Goal: Transaction & Acquisition: Purchase product/service

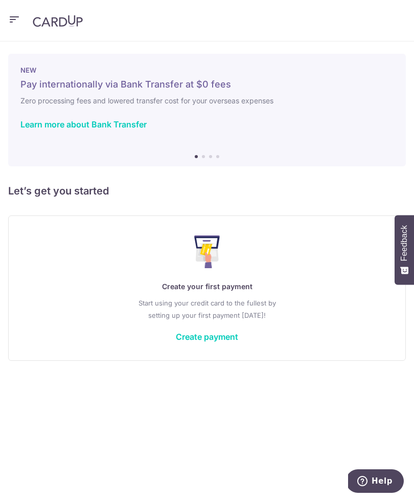
click at [213, 336] on link "Create payment" at bounding box center [207, 337] width 62 height 10
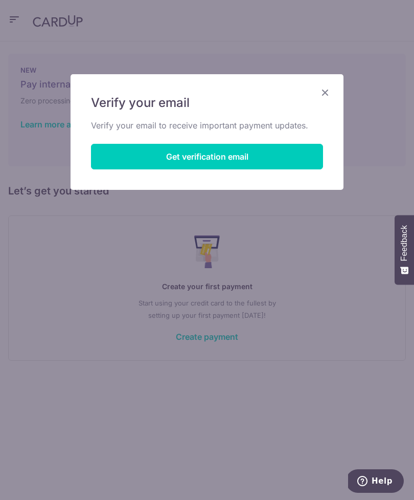
click at [288, 165] on button "Get verification email" at bounding box center [207, 157] width 232 height 26
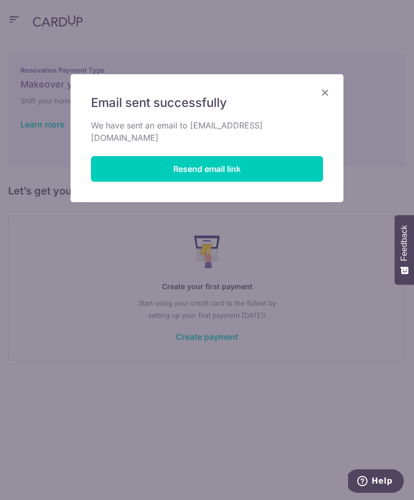
click at [279, 156] on button "Resend email link" at bounding box center [207, 169] width 232 height 26
click at [323, 93] on icon "Close" at bounding box center [325, 92] width 12 height 13
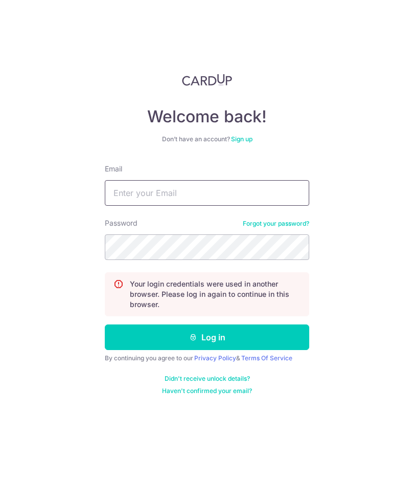
click at [258, 198] on input "Email" at bounding box center [207, 193] width 205 height 26
type input "[EMAIL_ADDRESS][DOMAIN_NAME]"
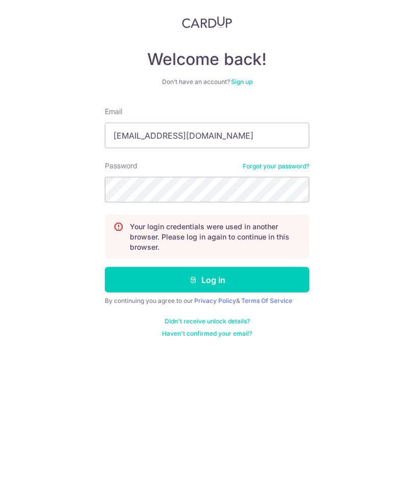
click at [124, 324] on button "Log in" at bounding box center [207, 337] width 205 height 26
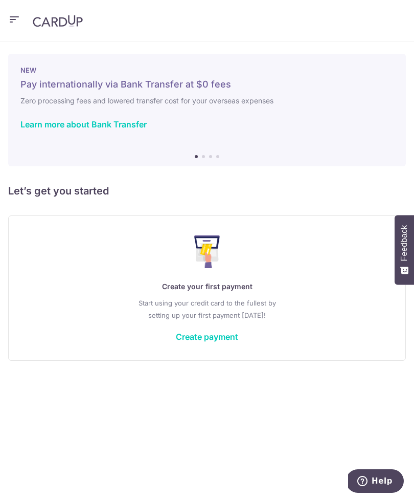
click at [196, 341] on link "Create payment" at bounding box center [207, 337] width 62 height 10
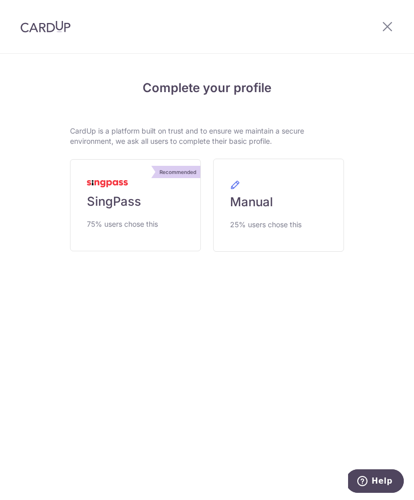
click at [142, 209] on link "Recommended SingPass 75% users chose this" at bounding box center [135, 205] width 131 height 92
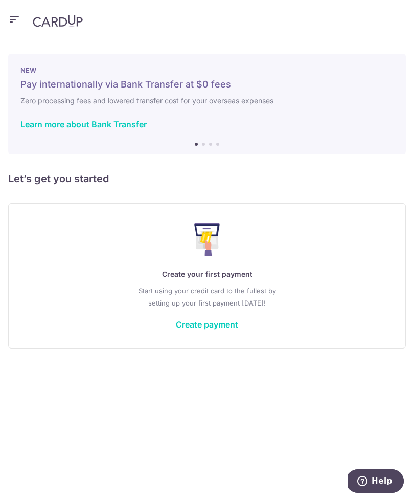
click at [372, 1] on header at bounding box center [207, 20] width 414 height 41
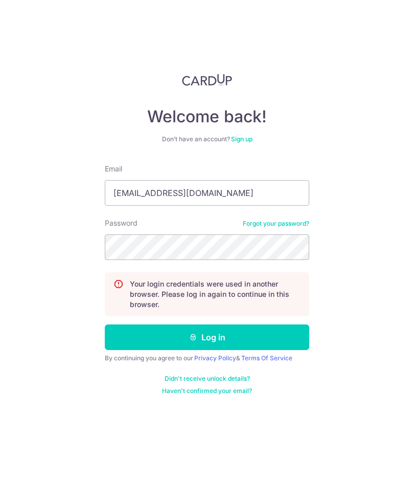
type input "[EMAIL_ADDRESS][DOMAIN_NAME]"
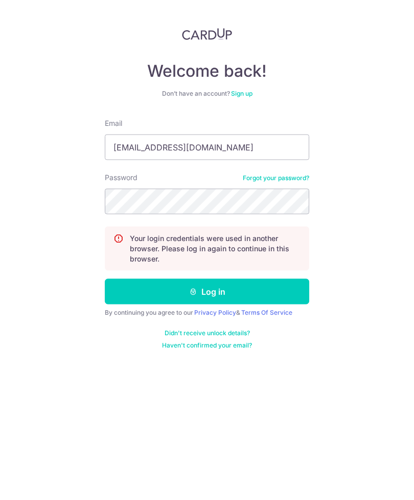
click at [281, 324] on button "Log in" at bounding box center [207, 337] width 205 height 26
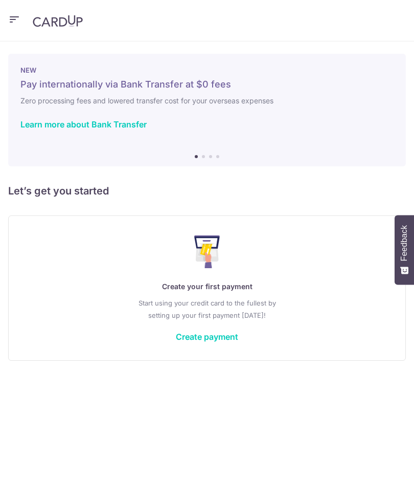
click at [225, 321] on p "Start using your credit card to the fullest by setting up your first payment to…" at bounding box center [207, 309] width 356 height 25
click at [228, 333] on link "Create payment" at bounding box center [207, 337] width 62 height 10
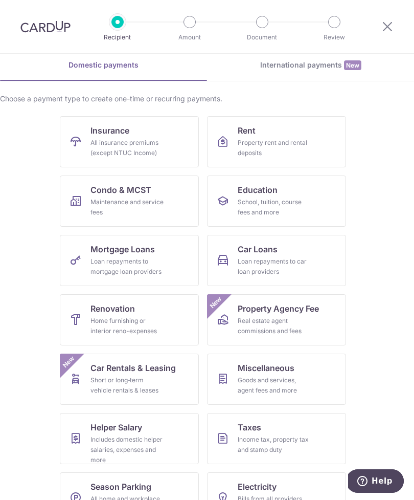
scroll to position [44, 0]
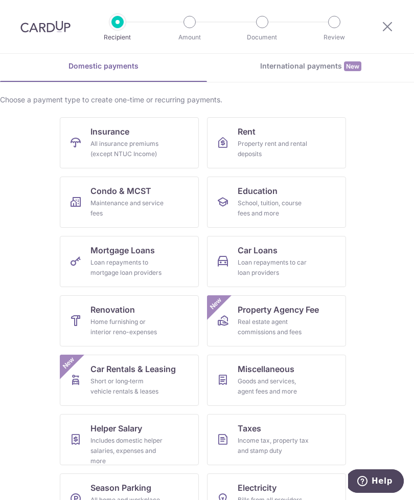
click at [100, 315] on span "Renovation" at bounding box center [113, 309] width 45 height 12
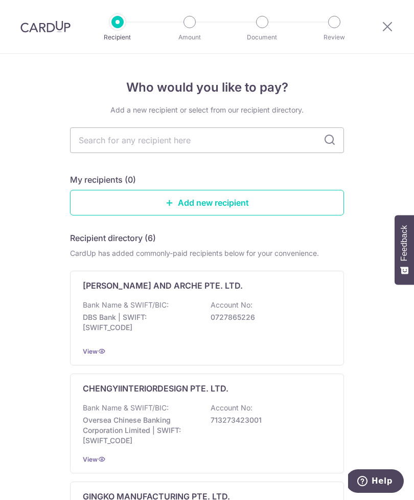
click at [301, 195] on link "Add new recipient" at bounding box center [207, 203] width 274 height 26
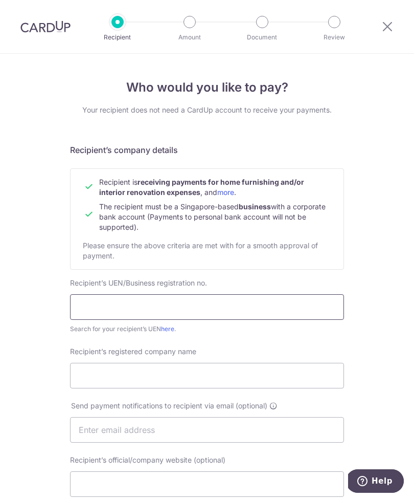
click at [102, 301] on input "text" at bounding box center [207, 307] width 274 height 26
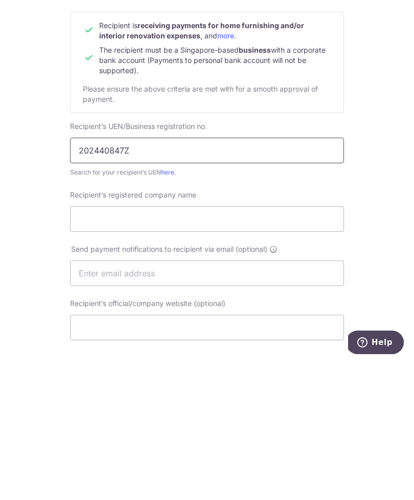
scroll to position [21, 0]
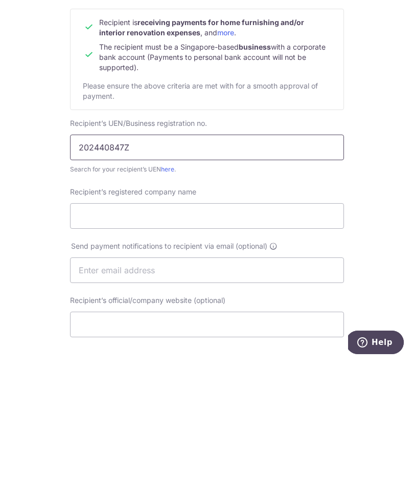
type input "202440847Z"
click at [218, 342] on input "Recipient’s registered company name" at bounding box center [207, 355] width 274 height 26
type input "TWOTHREE INTERIOR STUDIO PTE. LTD"
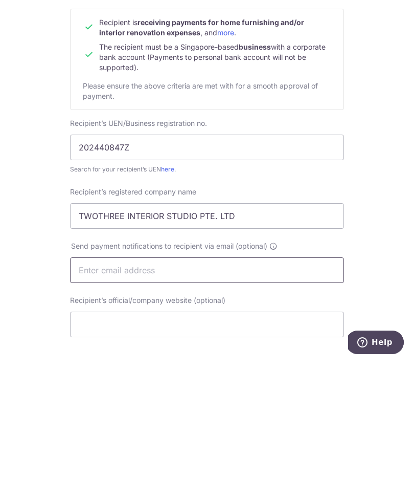
click at [259, 396] on input "text" at bounding box center [207, 409] width 274 height 26
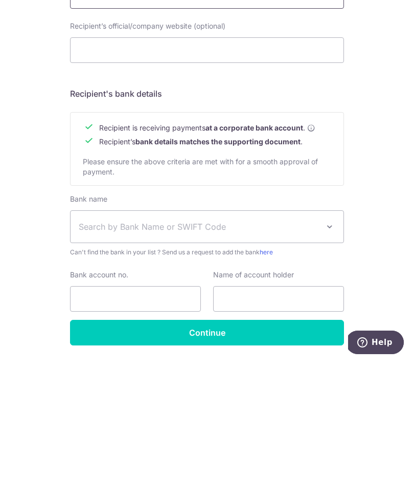
scroll to position [295, 0]
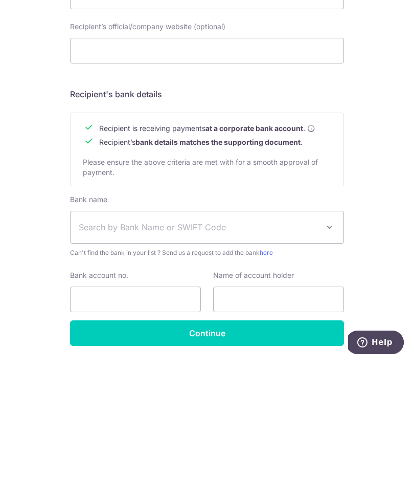
click at [237, 360] on span "Search by Bank Name or SWIFT Code" at bounding box center [199, 366] width 240 height 12
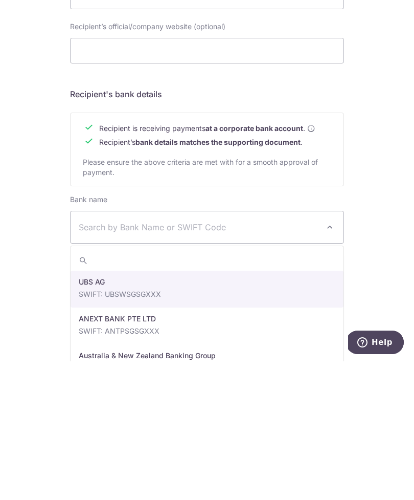
scroll to position [33, 0]
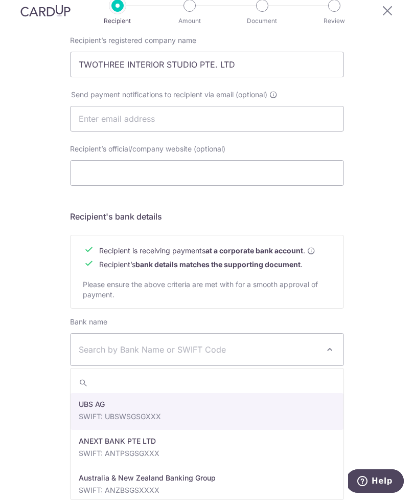
click at [167, 373] on input "search" at bounding box center [207, 383] width 273 height 20
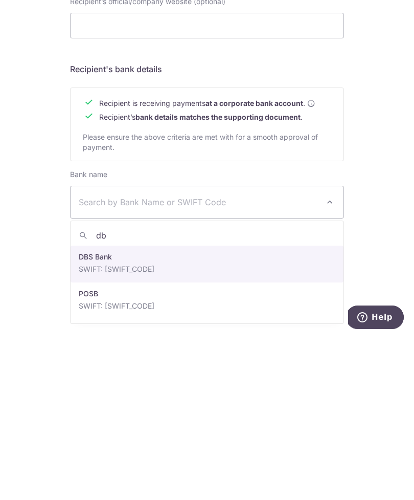
type input "dbs"
select select "6"
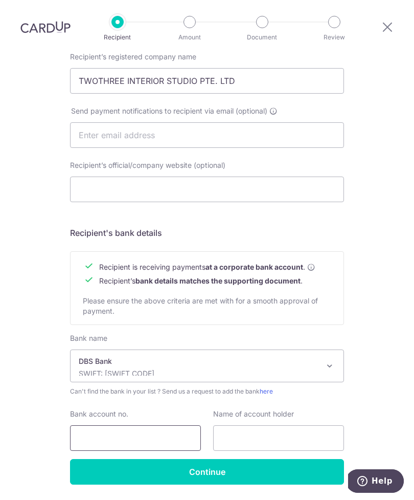
click at [149, 425] on input "Bank account no." at bounding box center [135, 438] width 131 height 26
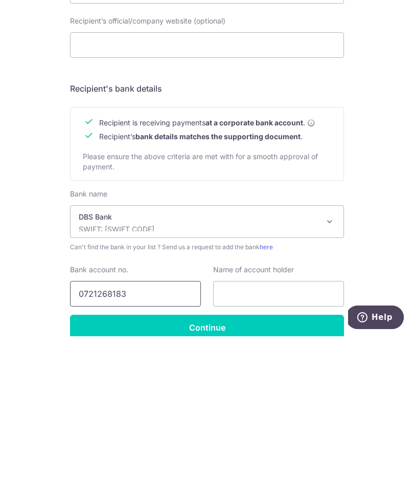
scroll to position [279, 0]
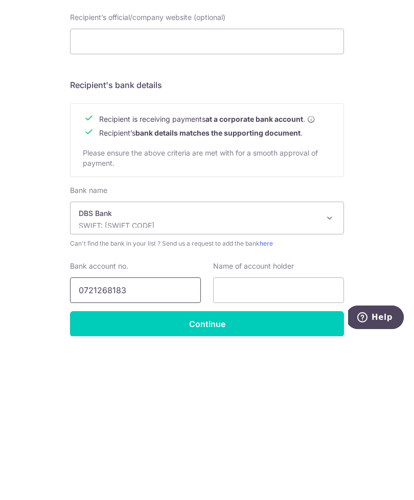
type input "0721268183"
click at [388, 91] on div "Who would you like to pay? Your recipient does not need a CardUp account to rec…" at bounding box center [207, 162] width 414 height 774
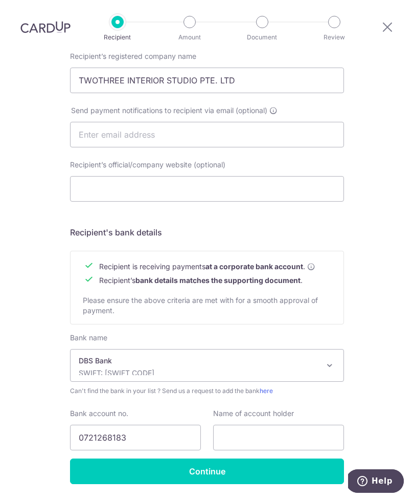
scroll to position [295, 0]
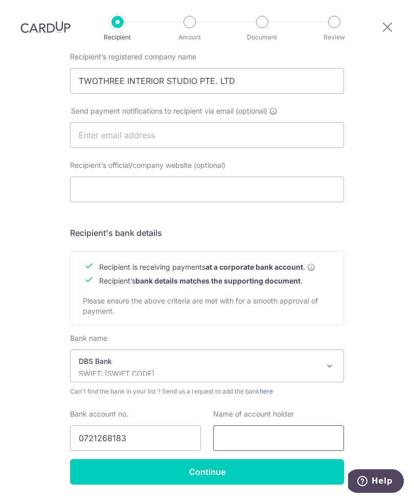
click at [280, 425] on input "text" at bounding box center [278, 438] width 131 height 26
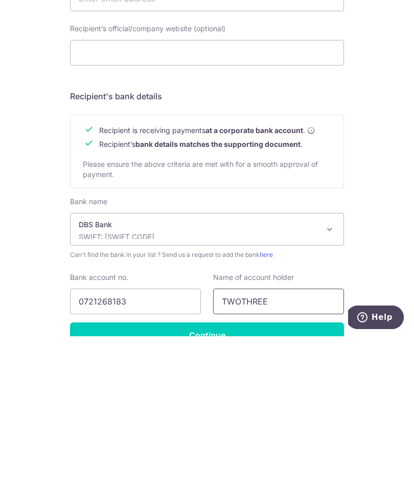
scroll to position [269, 0]
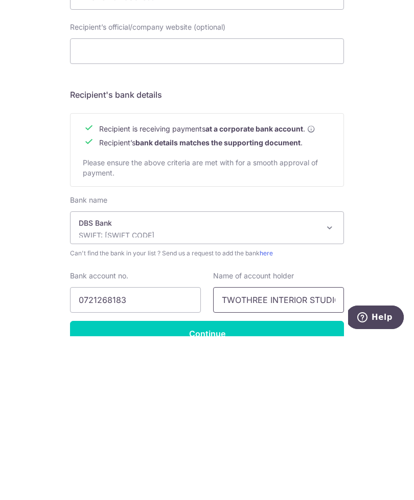
click at [260, 451] on input "TWOTHREE INTERIOR STUDIO PTE. LTD" at bounding box center [278, 464] width 131 height 26
type input "TWOTHREE INTERIOR STUDIO PTE. LTD"
click at [277, 485] on input "Continue" at bounding box center [207, 498] width 274 height 26
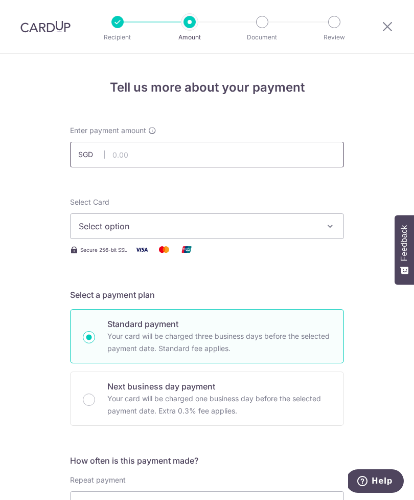
click at [129, 150] on input "text" at bounding box center [207, 155] width 274 height 26
click at [88, 222] on span "Select option" at bounding box center [198, 226] width 238 height 12
type input "5,000.00"
click at [91, 250] on link "Add credit card" at bounding box center [207, 255] width 273 height 18
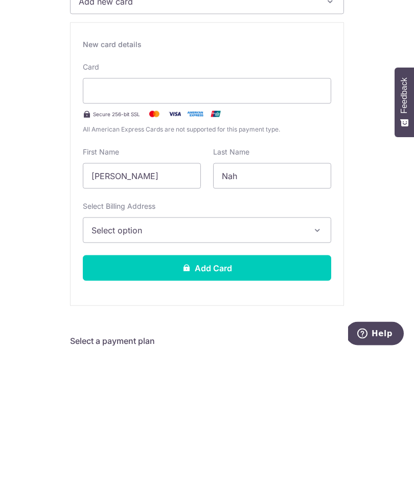
scroll to position [78, 0]
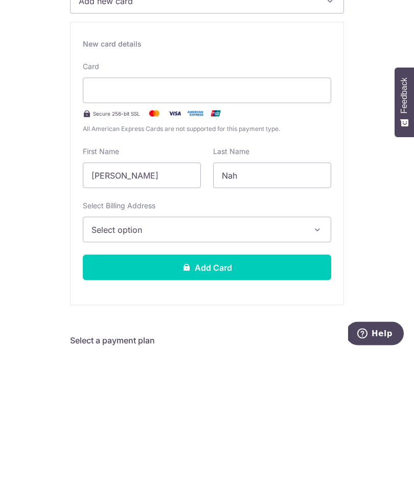
click at [241, 371] on span "Select option" at bounding box center [198, 377] width 213 height 12
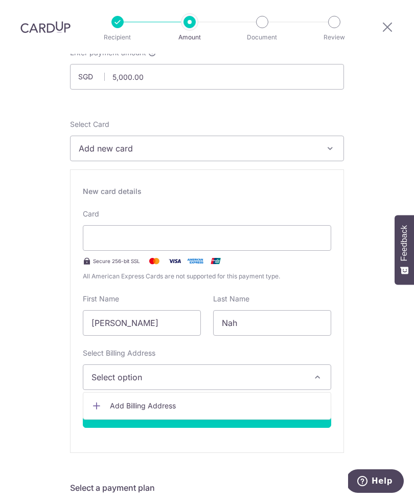
click at [174, 401] on span "Add Billing Address" at bounding box center [216, 406] width 213 height 10
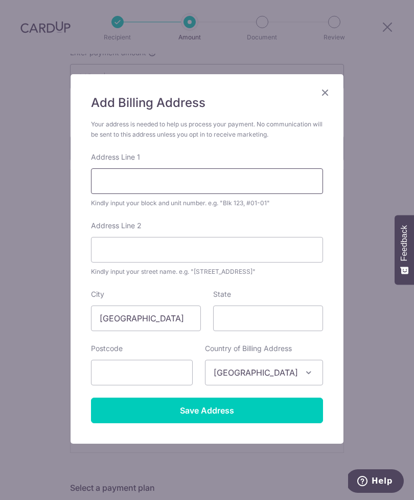
click at [246, 184] on input "Address Line 1" at bounding box center [207, 181] width 232 height 26
type input "A"
type input "b"
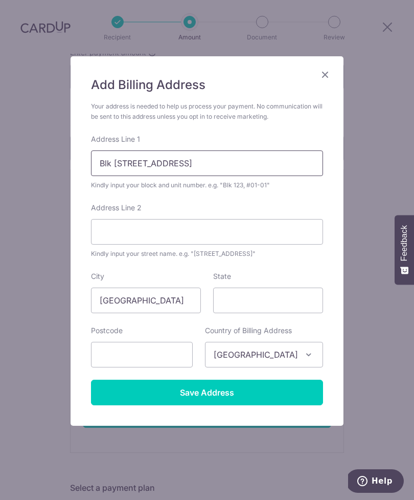
scroll to position [18, 0]
type input "Blk 846 Woodlands Ave 4, #08-624"
click at [251, 298] on input "State" at bounding box center [268, 301] width 110 height 26
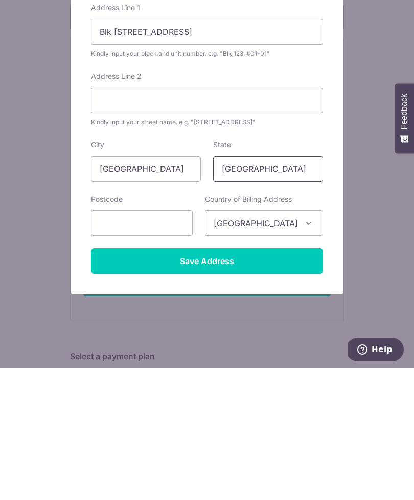
type input "Singapore"
click at [180, 342] on input "text" at bounding box center [142, 355] width 102 height 26
type input "730846"
click at [281, 380] on input "Save Address" at bounding box center [207, 393] width 232 height 26
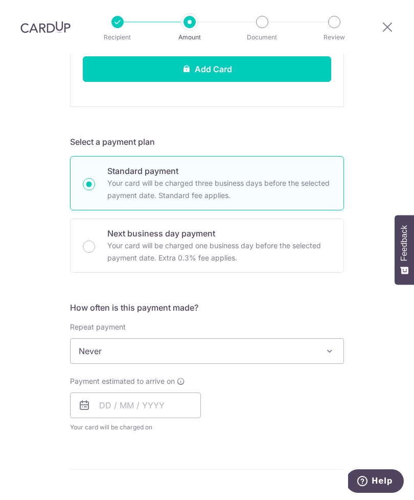
scroll to position [442, 0]
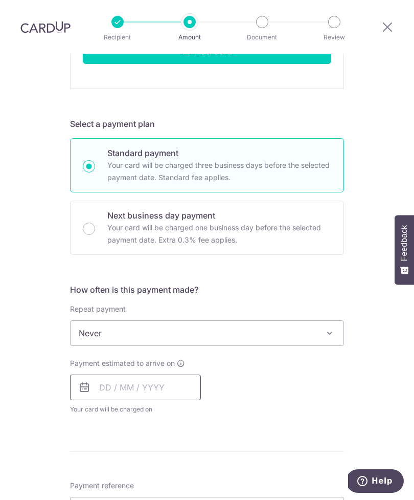
click at [164, 375] on input "text" at bounding box center [135, 388] width 131 height 26
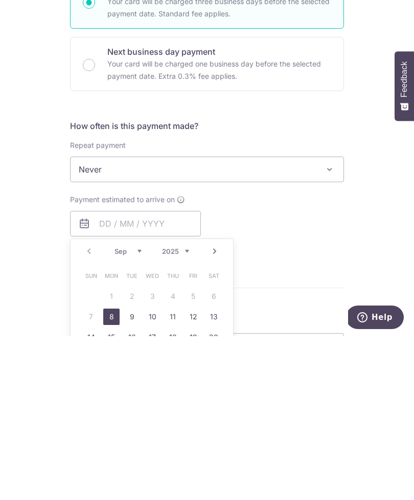
click at [113, 472] on link "8" at bounding box center [111, 480] width 16 height 16
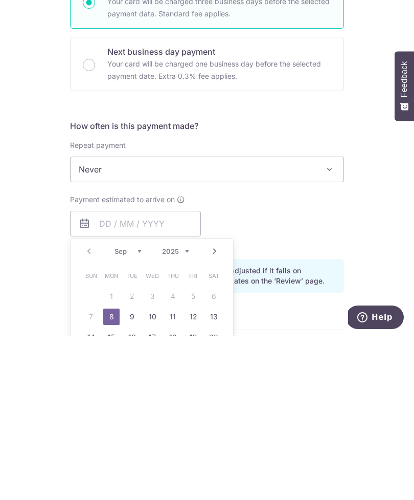
type input "[DATE]"
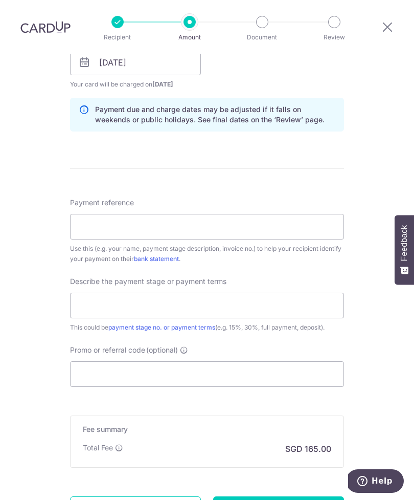
scroll to position [784, 0]
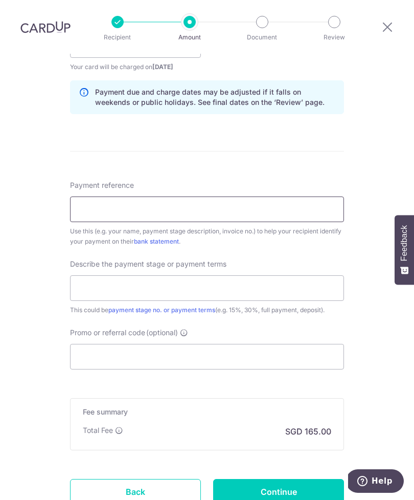
click at [296, 196] on input "Payment reference" at bounding box center [207, 209] width 274 height 26
type input "[PERSON_NAME]"
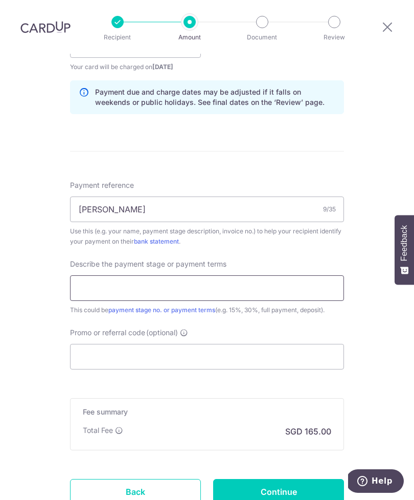
click at [217, 275] on input "text" at bounding box center [207, 288] width 274 height 26
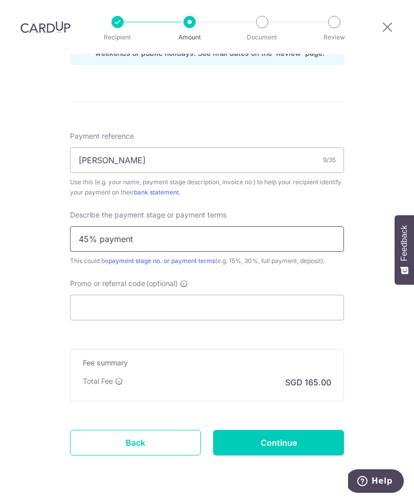
scroll to position [833, 0]
type input "45% payment"
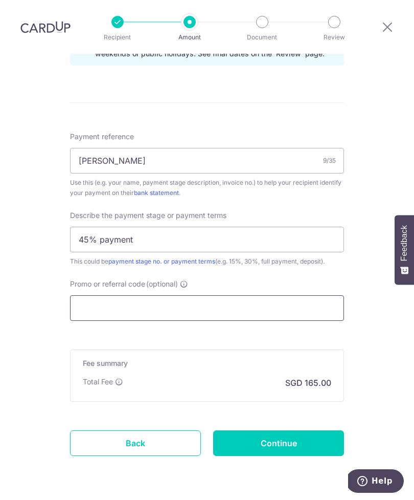
click at [250, 295] on input "Promo or referral code (optional)" at bounding box center [207, 308] width 274 height 26
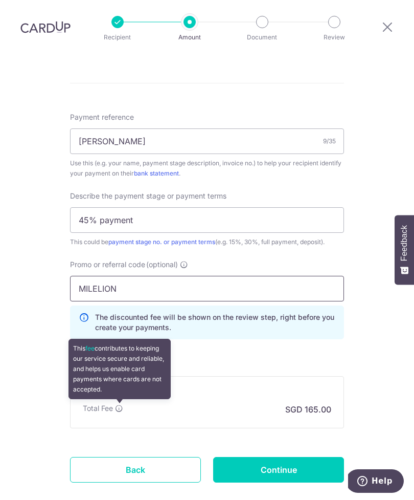
scroll to position [859, 0]
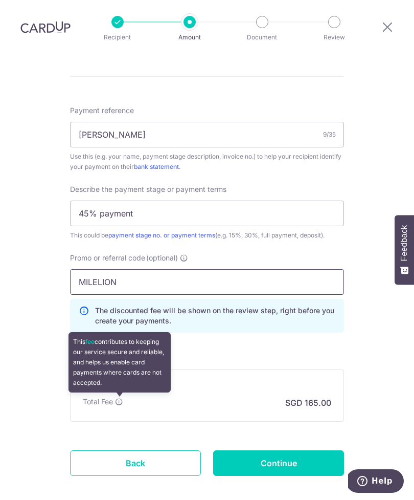
type input "MILELION"
click at [291, 450] on input "Continue" at bounding box center [278, 463] width 131 height 26
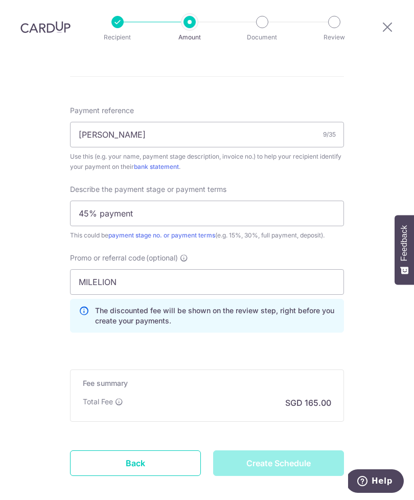
type input "Create Schedule"
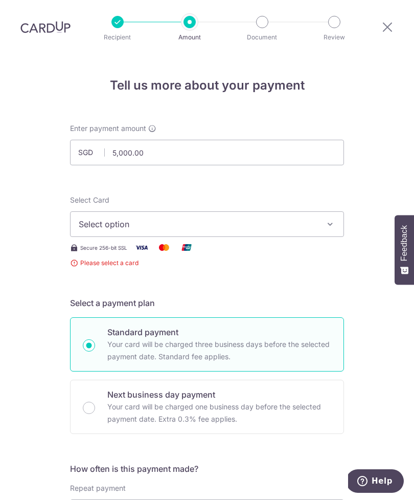
scroll to position [1, 0]
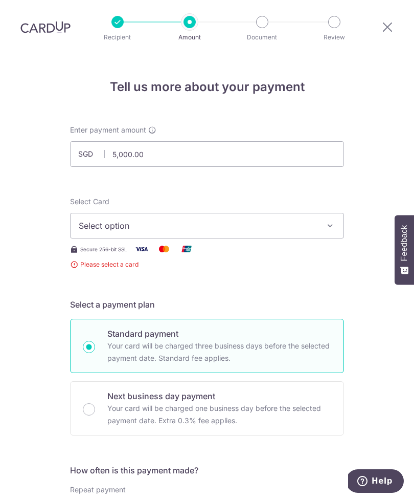
click at [326, 221] on icon "button" at bounding box center [330, 226] width 10 height 10
click at [281, 249] on span "Add credit card" at bounding box center [216, 254] width 238 height 10
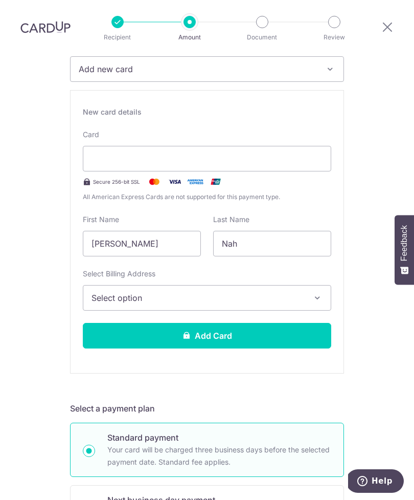
scroll to position [168, 0]
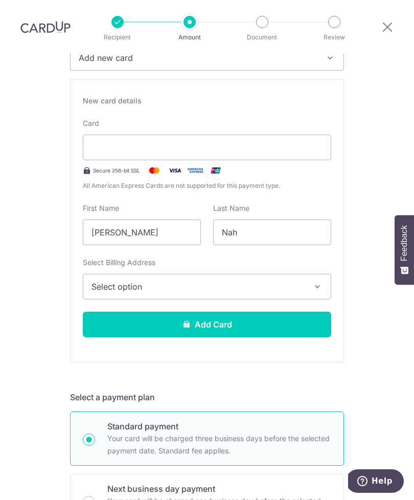
click at [225, 280] on span "Select option" at bounding box center [198, 286] width 213 height 12
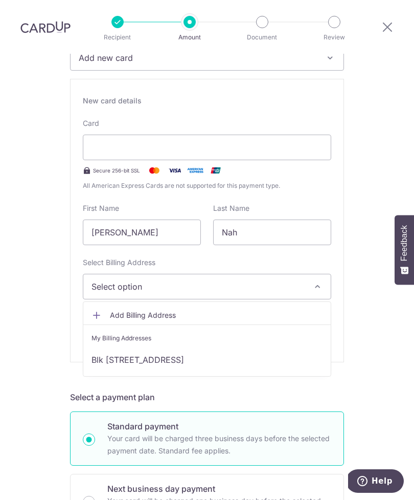
click at [244, 347] on link "Blk [STREET_ADDRESS]" at bounding box center [207, 359] width 248 height 25
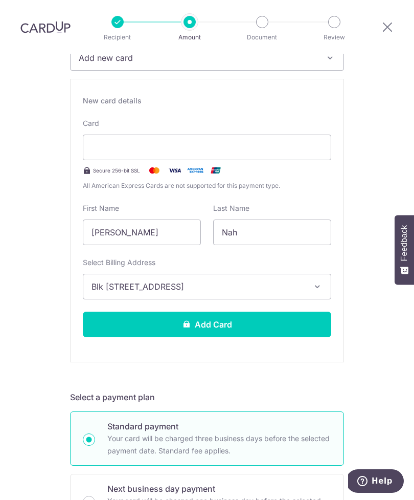
click at [273, 312] on button "Add Card" at bounding box center [207, 325] width 249 height 26
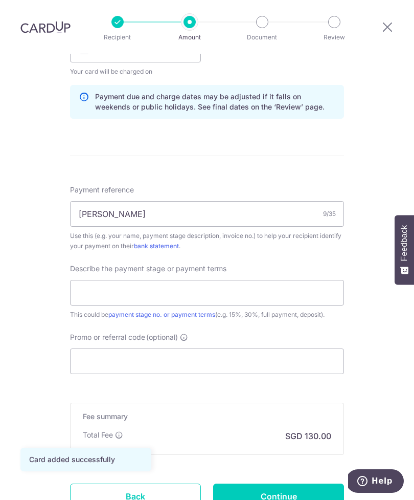
scroll to position [509, 0]
click at [271, 279] on input "text" at bounding box center [207, 292] width 274 height 26
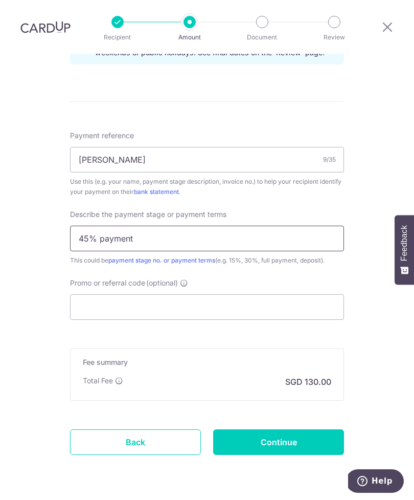
scroll to position [562, 0]
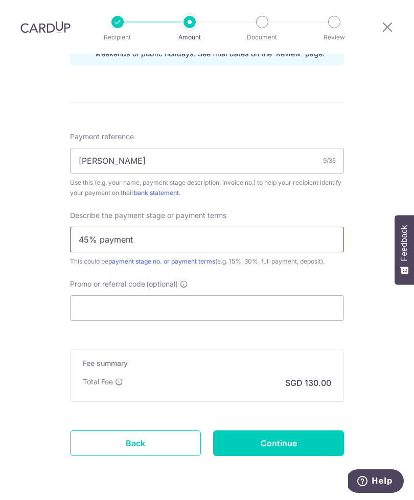
type input "45% payment"
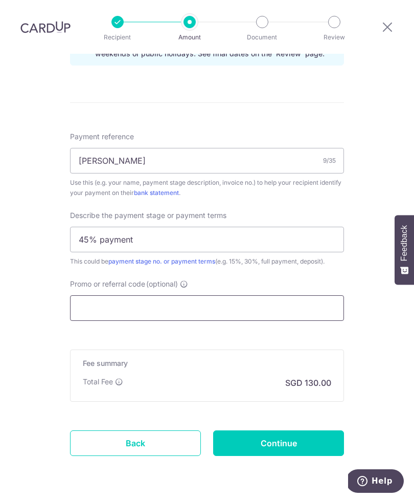
click at [283, 295] on input "Promo or referral code (optional)" at bounding box center [207, 308] width 274 height 26
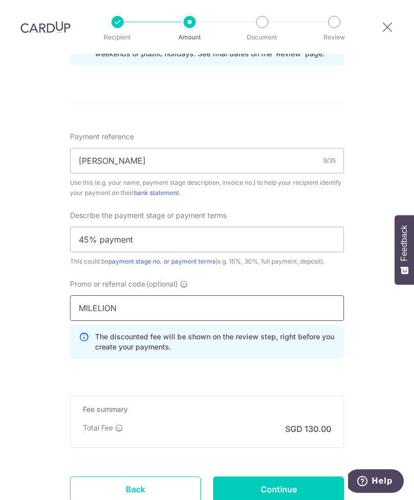
type input "MILELION"
click button "Add Card" at bounding box center [0, 0] width 0 height 0
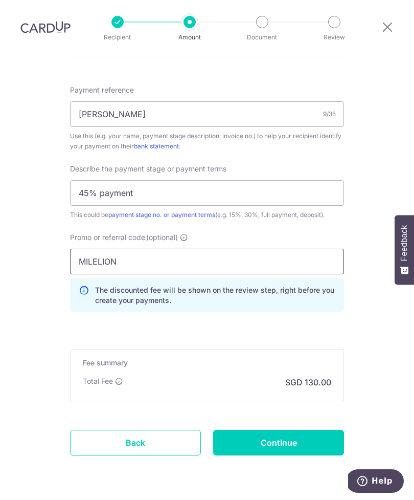
scroll to position [608, 0]
click at [287, 430] on input "Continue" at bounding box center [278, 443] width 131 height 26
type input "Create Schedule"
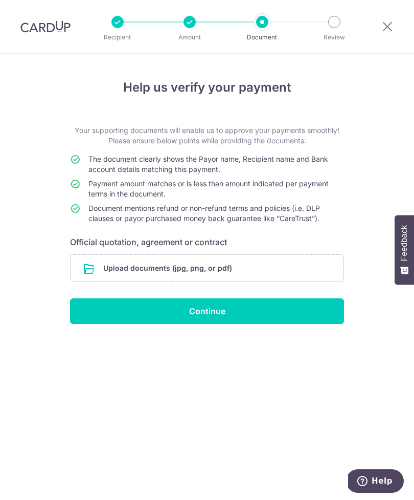
click at [245, 266] on input "file" at bounding box center [207, 268] width 273 height 27
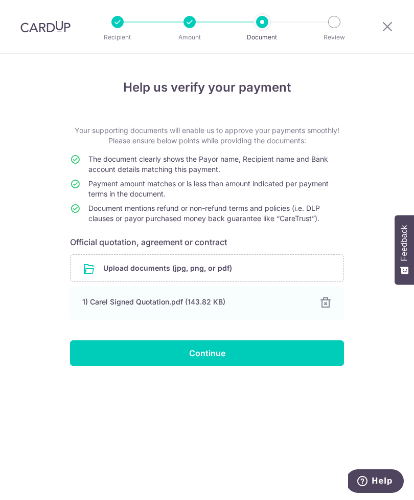
click at [245, 349] on input "Continue" at bounding box center [207, 353] width 274 height 26
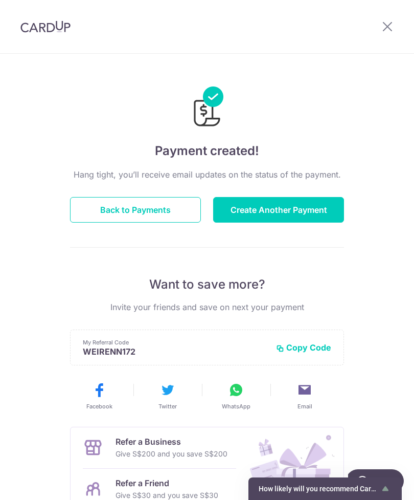
click at [179, 205] on button "Back to Payments" at bounding box center [135, 210] width 131 height 26
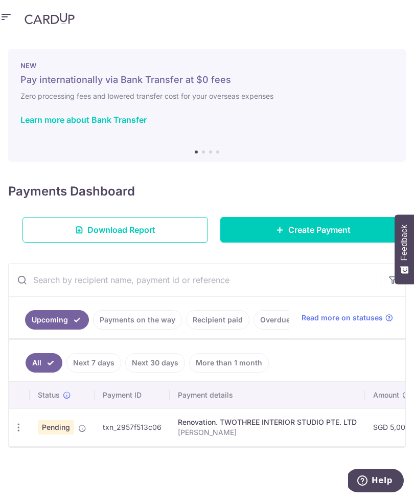
click at [165, 228] on link "Download Report" at bounding box center [116, 230] width 186 height 26
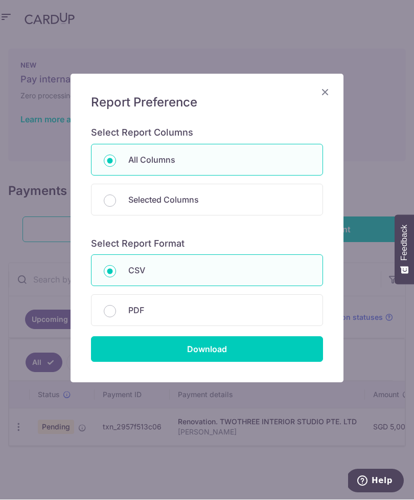
scroll to position [33, 0]
